Goal: Communication & Community: Answer question/provide support

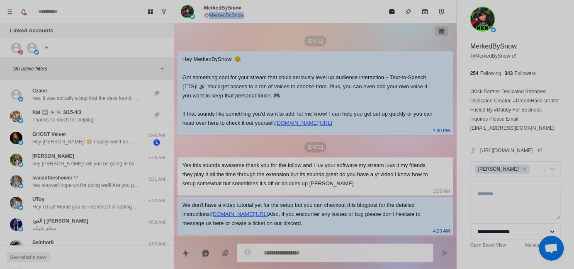
scroll to position [27, 0]
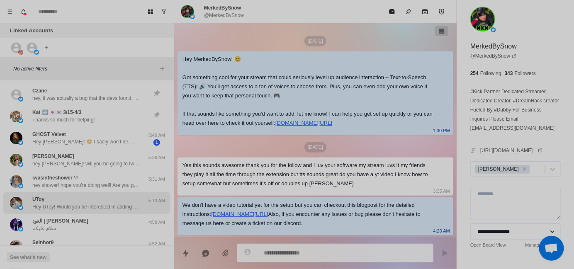
click at [88, 202] on div "UToy Hey UToy! Would you be interested in adding sound alerts, free TTS or Medi…" at bounding box center [86, 203] width 108 height 15
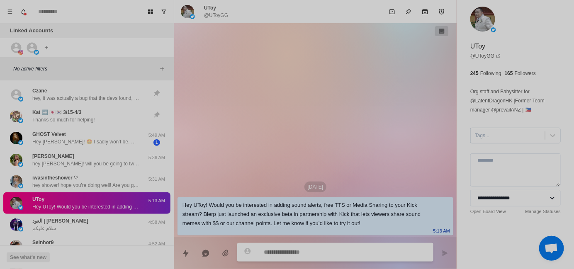
click at [488, 135] on div at bounding box center [508, 135] width 66 height 9
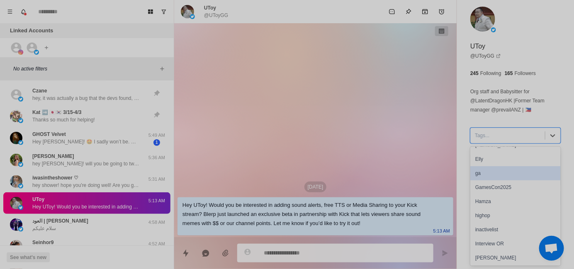
scroll to position [41, 0]
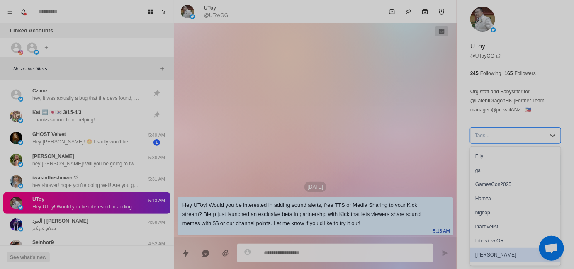
click at [497, 253] on div "[PERSON_NAME]" at bounding box center [515, 255] width 90 height 14
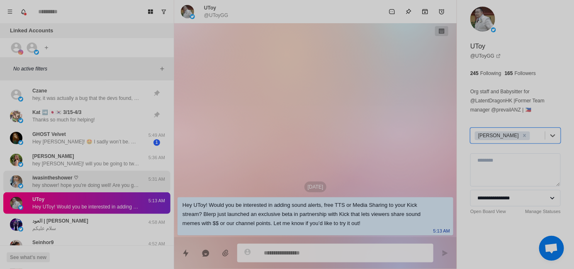
click at [72, 179] on p "iwasintheshower ♡" at bounding box center [55, 177] width 46 height 7
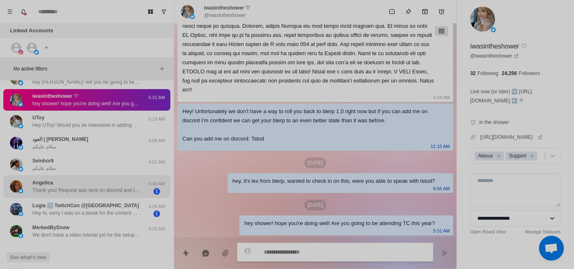
scroll to position [83, 0]
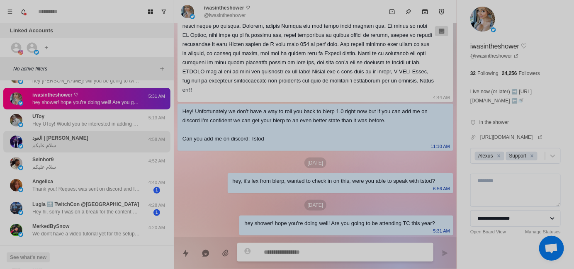
click at [95, 146] on div "العود | [PERSON_NAME]" at bounding box center [78, 141] width 136 height 15
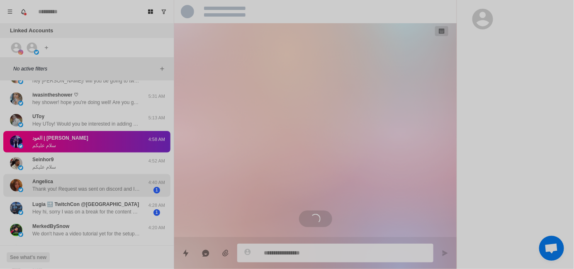
click at [98, 186] on p "Thank you! Request was sent on discord and I picked up the 3:00-3:45 [DATE]." at bounding box center [86, 188] width 108 height 7
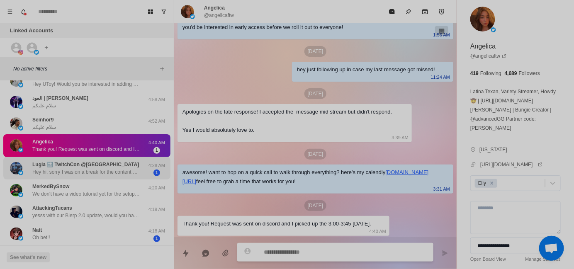
scroll to position [124, 0]
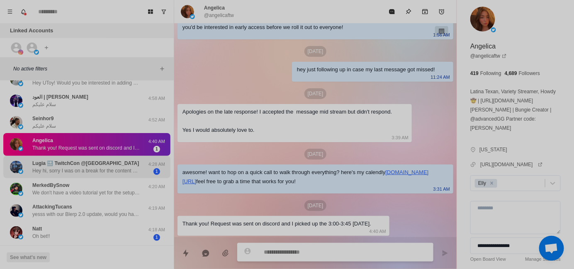
click at [109, 173] on p "Hey hi, sorry I was on a break for the content creation and just coming back fo…" at bounding box center [86, 170] width 108 height 7
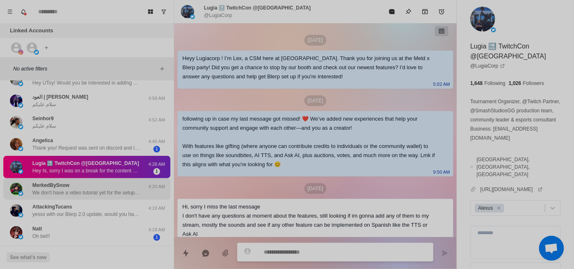
scroll to position [183, 0]
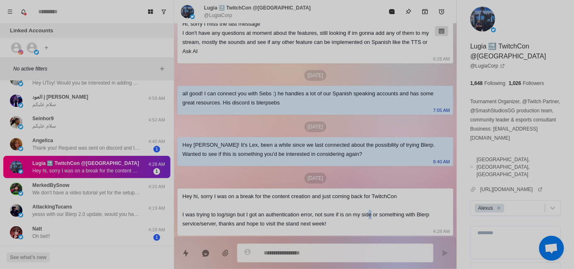
click at [372, 214] on div "Hey hi, sorry I was on a break for the content creation and just coming back fo…" at bounding box center [308, 210] width 253 height 36
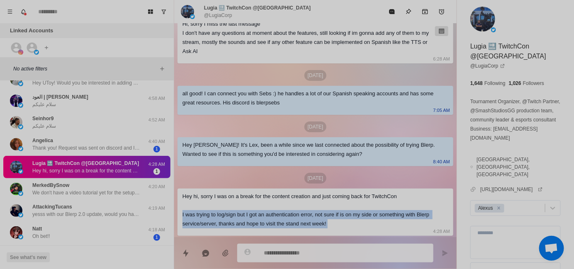
click at [372, 214] on div "Hey hi, sorry I was on a break for the content creation and just coming back fo…" at bounding box center [308, 210] width 253 height 36
click at [356, 226] on div "Hey hi, sorry I was on a break for the content creation and just coming back fo…" at bounding box center [308, 210] width 253 height 36
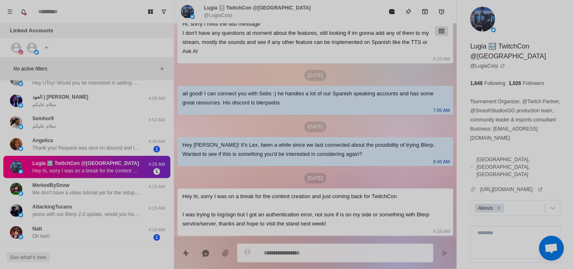
click at [356, 226] on div "Hey hi, sorry I was on a break for the content creation and just coming back fo…" at bounding box center [308, 210] width 253 height 36
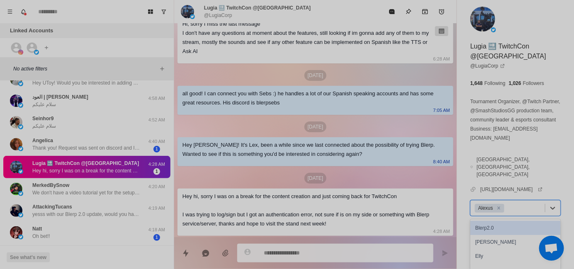
click at [520, 204] on div at bounding box center [523, 208] width 35 height 9
type textarea "*"
type input "**"
type textarea "*"
type input "***"
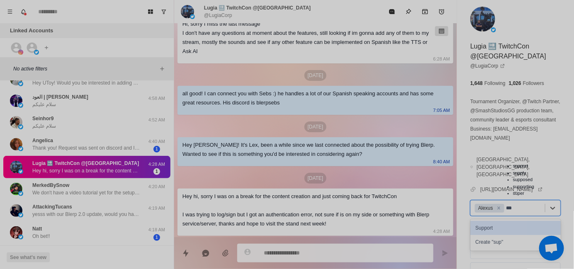
type textarea "*"
type input "****"
click at [505, 224] on div "Support" at bounding box center [515, 228] width 90 height 14
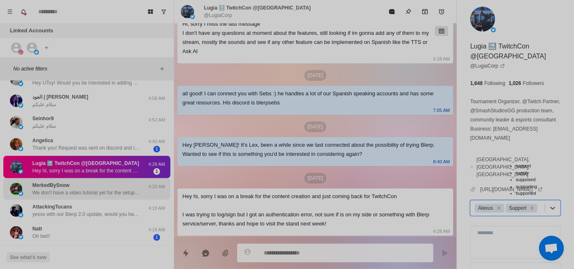
click at [107, 197] on div "MerkedBySnow We don't have a video tutorial yet for the setup but you can check…" at bounding box center [86, 189] width 167 height 22
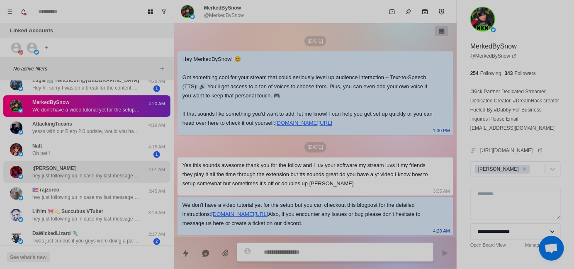
scroll to position [207, 0]
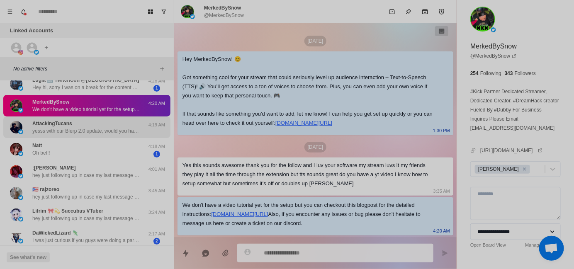
click at [78, 133] on p "yesss with our Blerp 2.0 update, would you have sometime this week? and will be…" at bounding box center [86, 130] width 108 height 7
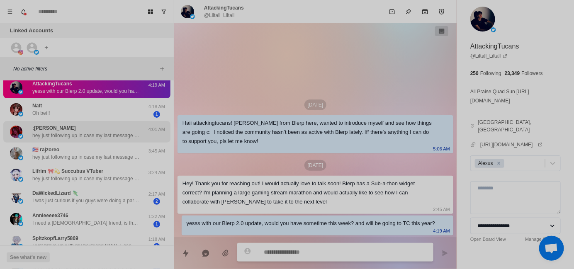
scroll to position [249, 0]
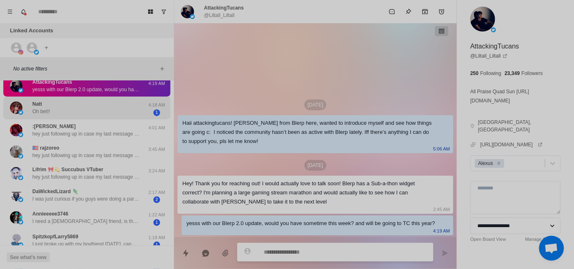
click at [84, 109] on div "Natt Oh bet!!" at bounding box center [78, 108] width 136 height 16
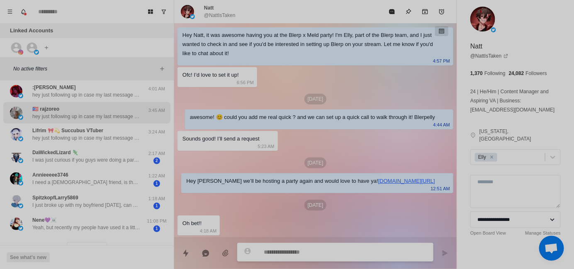
scroll to position [290, 0]
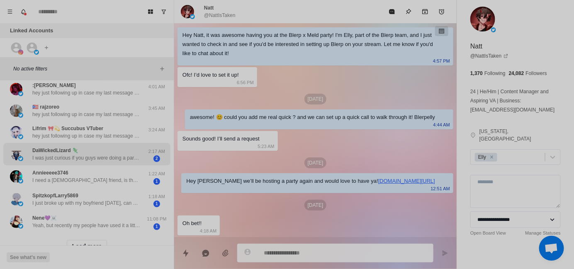
click at [102, 157] on p "I was just curious if you guys were doing a party at [GEOGRAPHIC_DATA] this yea…" at bounding box center [86, 157] width 108 height 7
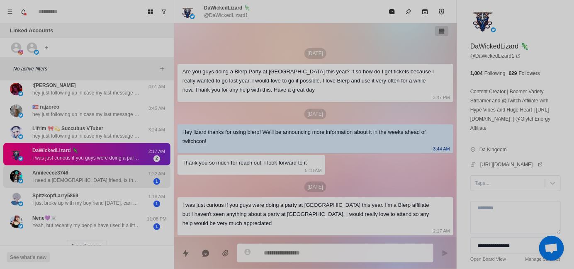
click at [102, 177] on p "I need a [DEMOGRAPHIC_DATA] friend, is that you? Reply me" at bounding box center [86, 180] width 108 height 7
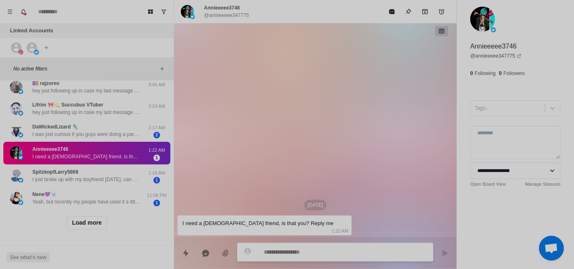
scroll to position [320, 0]
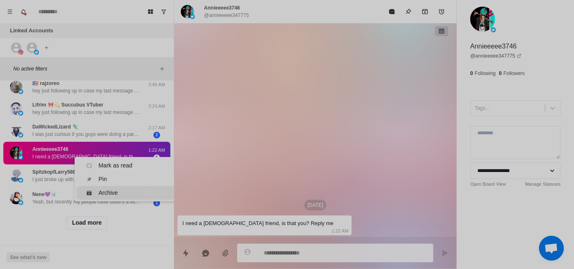
click at [113, 189] on div "Archive" at bounding box center [108, 193] width 19 height 9
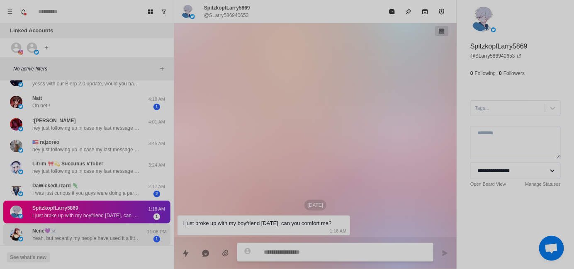
scroll to position [0, 0]
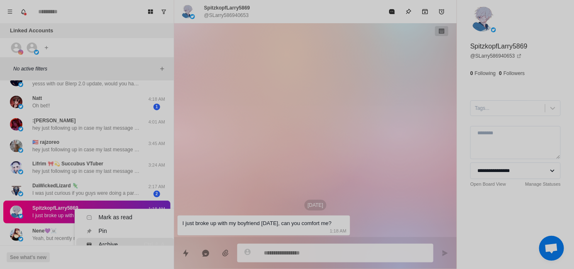
click at [103, 238] on li "Archive Ctrl ⇧ A" at bounding box center [125, 245] width 98 height 14
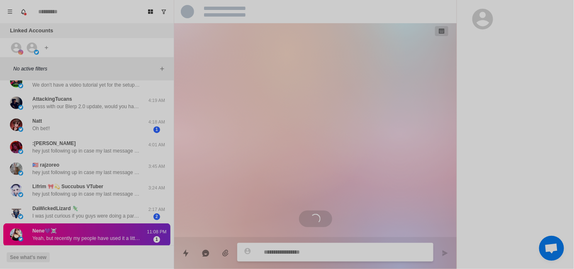
scroll to position [19, 0]
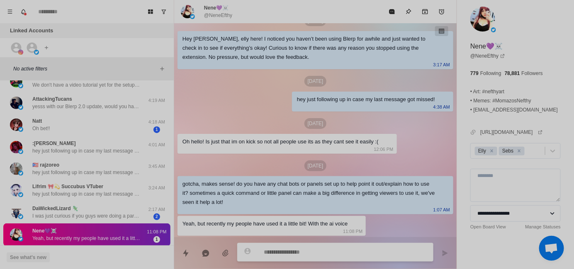
click at [35, 253] on button "See what's new" at bounding box center [28, 258] width 43 height 10
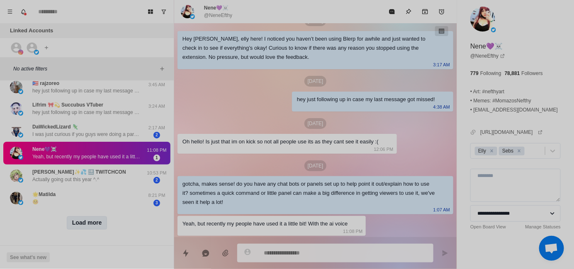
scroll to position [320, 0]
click at [126, 225] on div "Load more" at bounding box center [86, 223] width 167 height 27
click at [89, 219] on button "Load more" at bounding box center [87, 222] width 41 height 13
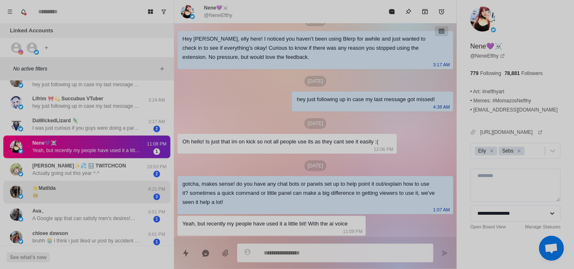
click at [94, 199] on div "🌟Matilda 🤒" at bounding box center [78, 192] width 136 height 16
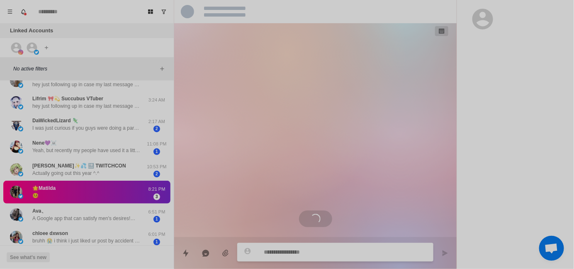
scroll to position [0, 0]
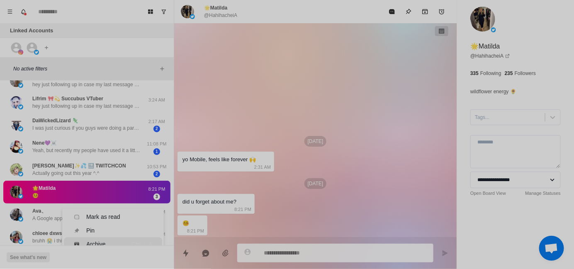
click at [75, 242] on icon "Menu" at bounding box center [77, 245] width 6 height 6
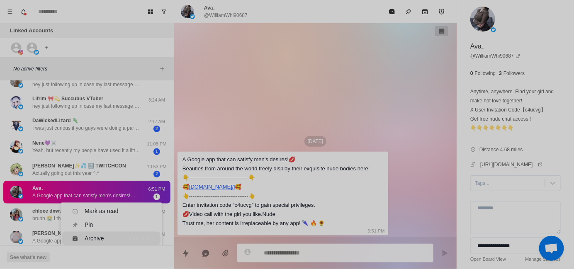
click at [68, 232] on li "Archive Ctrl ⇧ A" at bounding box center [111, 239] width 98 height 14
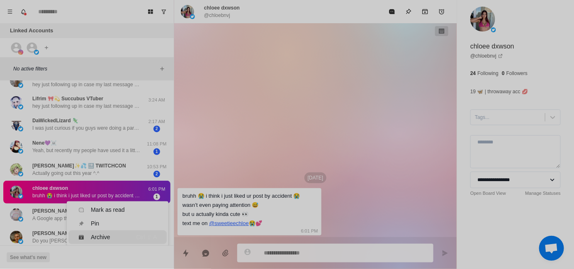
click at [74, 231] on li "Archive Ctrl ⇧ A" at bounding box center [117, 238] width 98 height 14
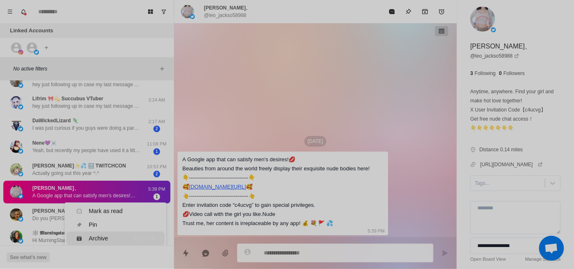
click at [77, 236] on icon "Menu" at bounding box center [79, 239] width 6 height 6
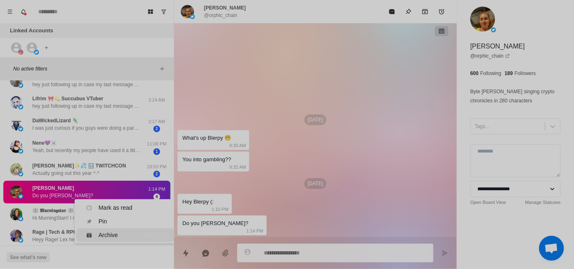
click at [87, 233] on icon "Menu" at bounding box center [89, 235] width 5 height 5
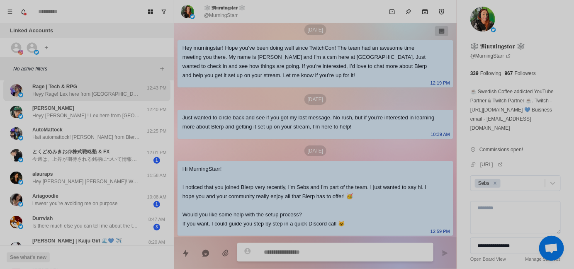
scroll to position [444, 0]
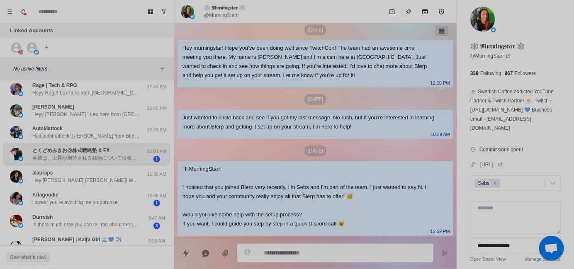
click at [87, 158] on p "今週は、上昇が期待される銘柄について情報をお伝えします。早期投資でリターンを最大化し、投資機会を逃さないためのお手伝いをさせていただきます。💰 [爆発的な株]…" at bounding box center [86, 157] width 108 height 7
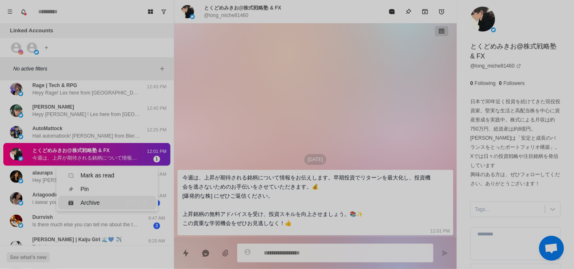
click at [73, 200] on icon "Menu" at bounding box center [71, 203] width 6 height 6
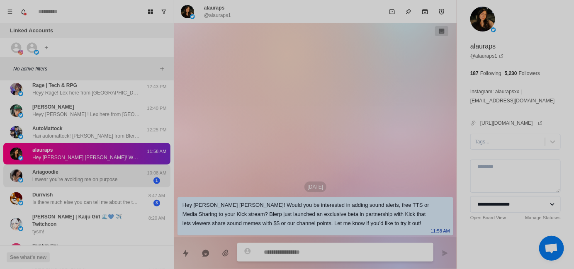
click at [67, 180] on p "i swear you’re avoiding me on purpose" at bounding box center [74, 179] width 85 height 7
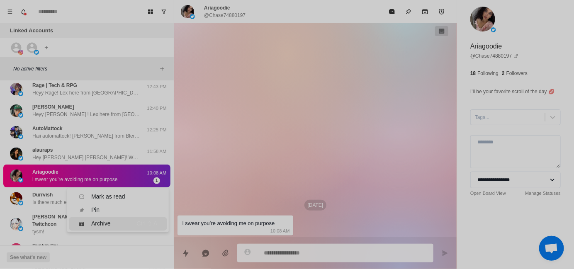
click at [79, 220] on div "Archive" at bounding box center [102, 224] width 47 height 9
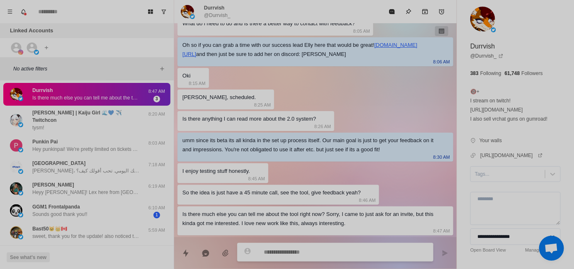
scroll to position [524, 0]
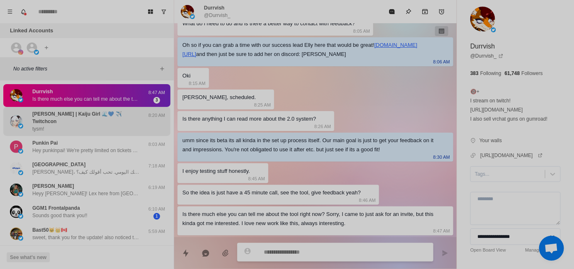
click at [82, 114] on p "[PERSON_NAME] | Kaiju Girl 🌊💙 ✈️ Twitchcon" at bounding box center [89, 117] width 114 height 15
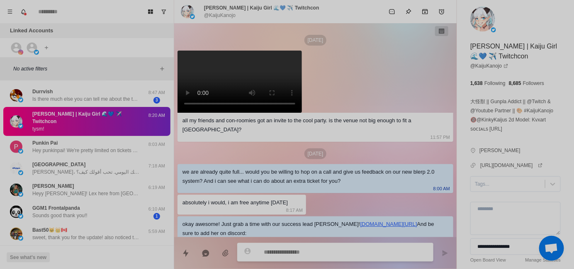
scroll to position [58, 0]
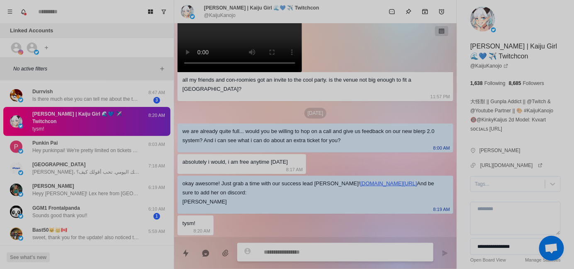
click at [294, 182] on div "okay awesome! Just grab a time with our success lead [PERSON_NAME]! [DOMAIN_NAM…" at bounding box center [308, 192] width 253 height 27
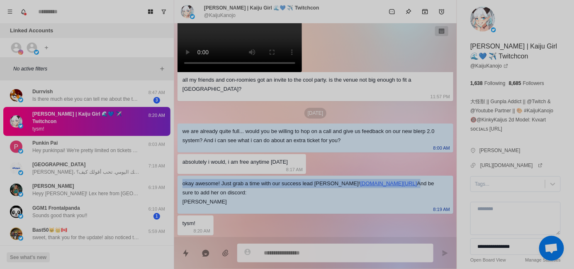
click at [294, 182] on div "okay awesome! Just grab a time with our success lead [PERSON_NAME]! [DOMAIN_NAM…" at bounding box center [308, 192] width 253 height 27
click at [318, 184] on div "okay awesome! Just grab a time with our success lead [PERSON_NAME]! [DOMAIN_NAM…" at bounding box center [308, 192] width 253 height 27
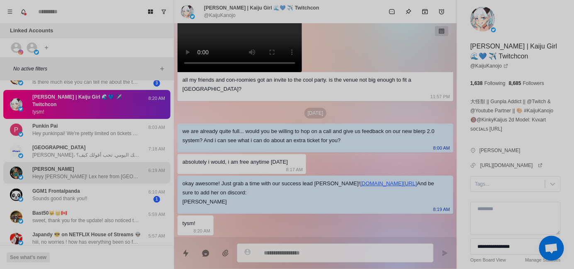
scroll to position [629, 0]
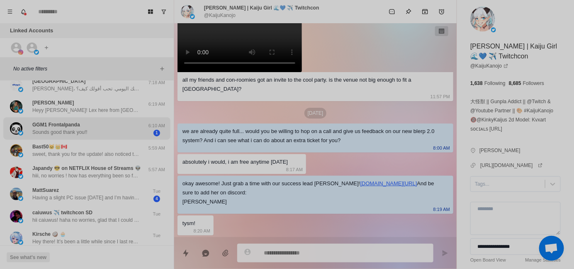
click at [77, 129] on p "Sounds good thank you!!" at bounding box center [59, 132] width 55 height 7
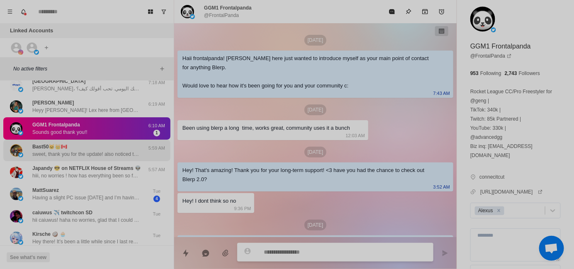
scroll to position [151, 0]
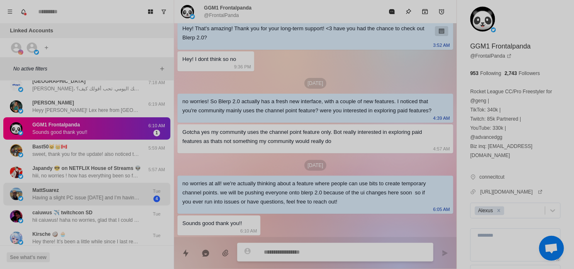
click at [103, 194] on p "Having a slight PC issue [DATE] and I’m having to run a diagnostic on it which …" at bounding box center [86, 197] width 108 height 7
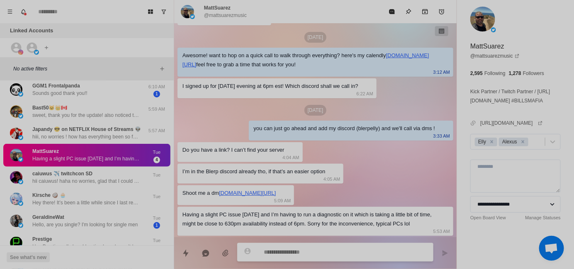
scroll to position [670, 0]
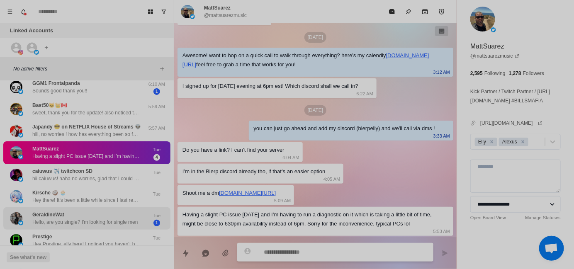
click at [79, 219] on p "Hello, are you single? I'm looking for single men" at bounding box center [84, 222] width 105 height 7
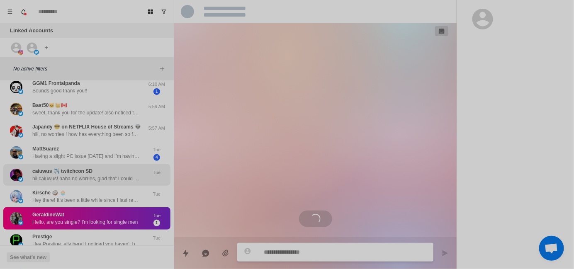
scroll to position [0, 0]
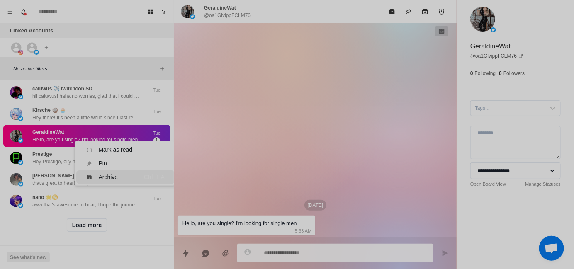
click at [100, 173] on div "Archive" at bounding box center [108, 177] width 19 height 9
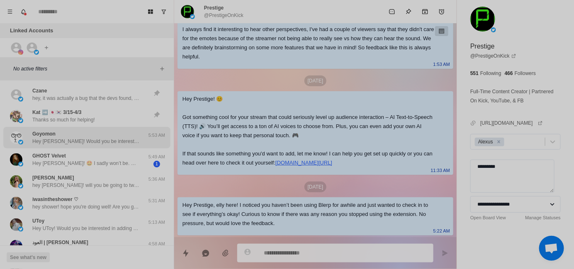
click at [83, 142] on p "Hey [PERSON_NAME]! Would you be interested in adding sound alerts, free TTS or …" at bounding box center [86, 141] width 108 height 7
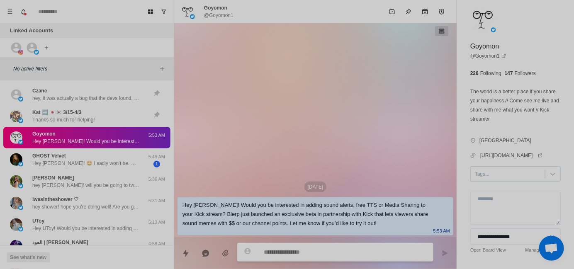
click at [485, 173] on div at bounding box center [508, 174] width 66 height 9
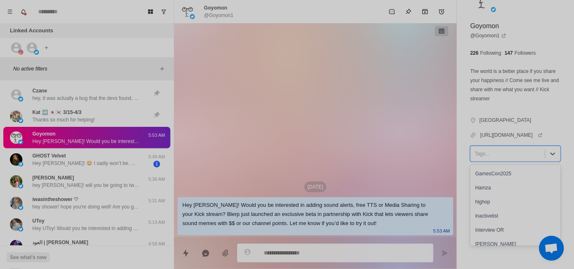
scroll to position [83, 0]
click at [497, 231] on div "[PERSON_NAME]" at bounding box center [515, 232] width 90 height 14
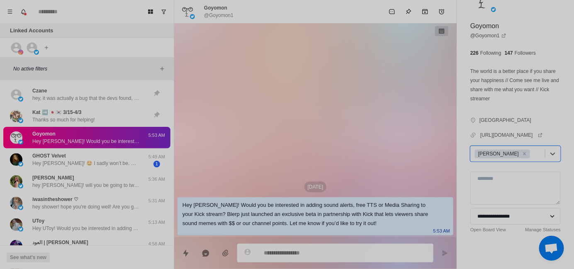
click at [287, 131] on div "[DATE] Hey Goyo! Would you be interested in adding sound alerts, free TTS or Me…" at bounding box center [315, 130] width 282 height 214
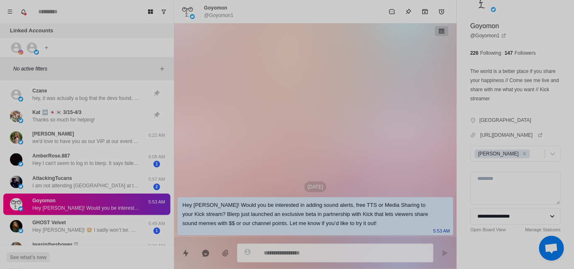
type textarea "*"
